Goal: Navigation & Orientation: Find specific page/section

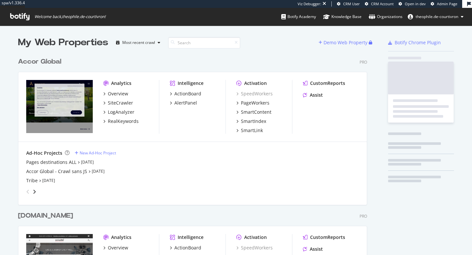
scroll to position [1416, 354]
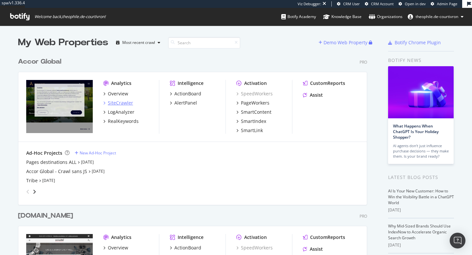
click at [124, 102] on div "SiteCrawler" at bounding box center [120, 103] width 25 height 7
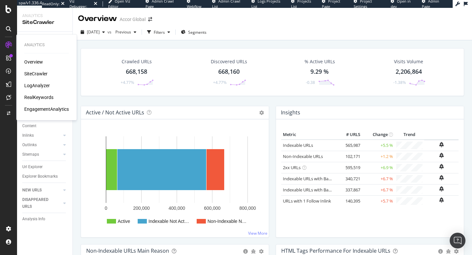
click at [40, 86] on div "LogAnalyzer" at bounding box center [37, 85] width 26 height 7
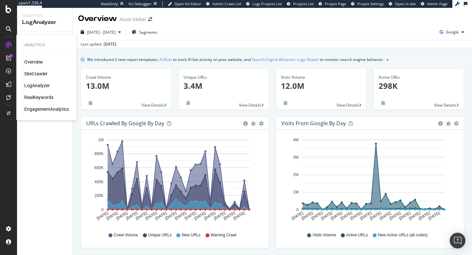
click at [36, 100] on div "RealKeywords" at bounding box center [38, 97] width 29 height 7
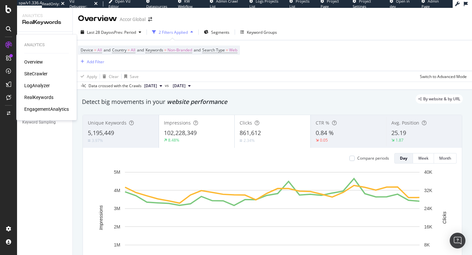
click at [35, 84] on div "LogAnalyzer" at bounding box center [37, 85] width 26 height 7
